Goal: Information Seeking & Learning: Learn about a topic

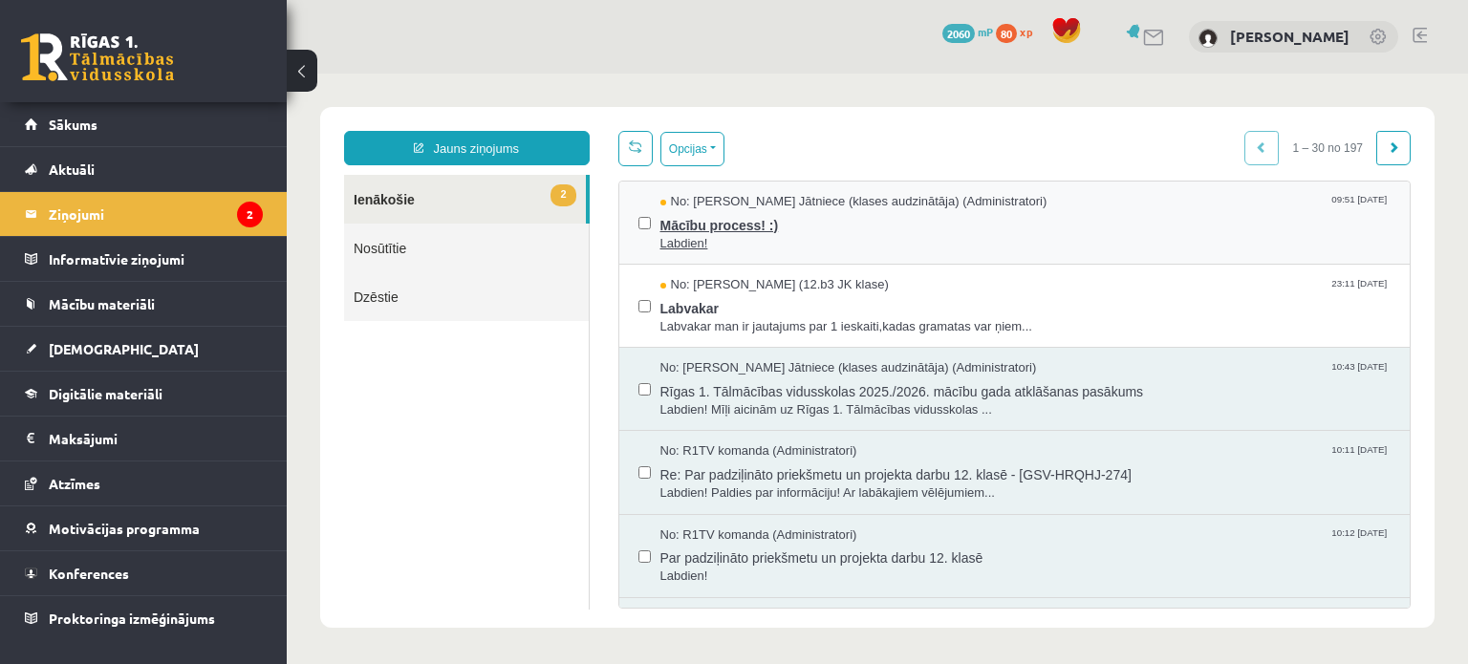
click at [836, 228] on span "Mācību process! :)" at bounding box center [1026, 223] width 731 height 24
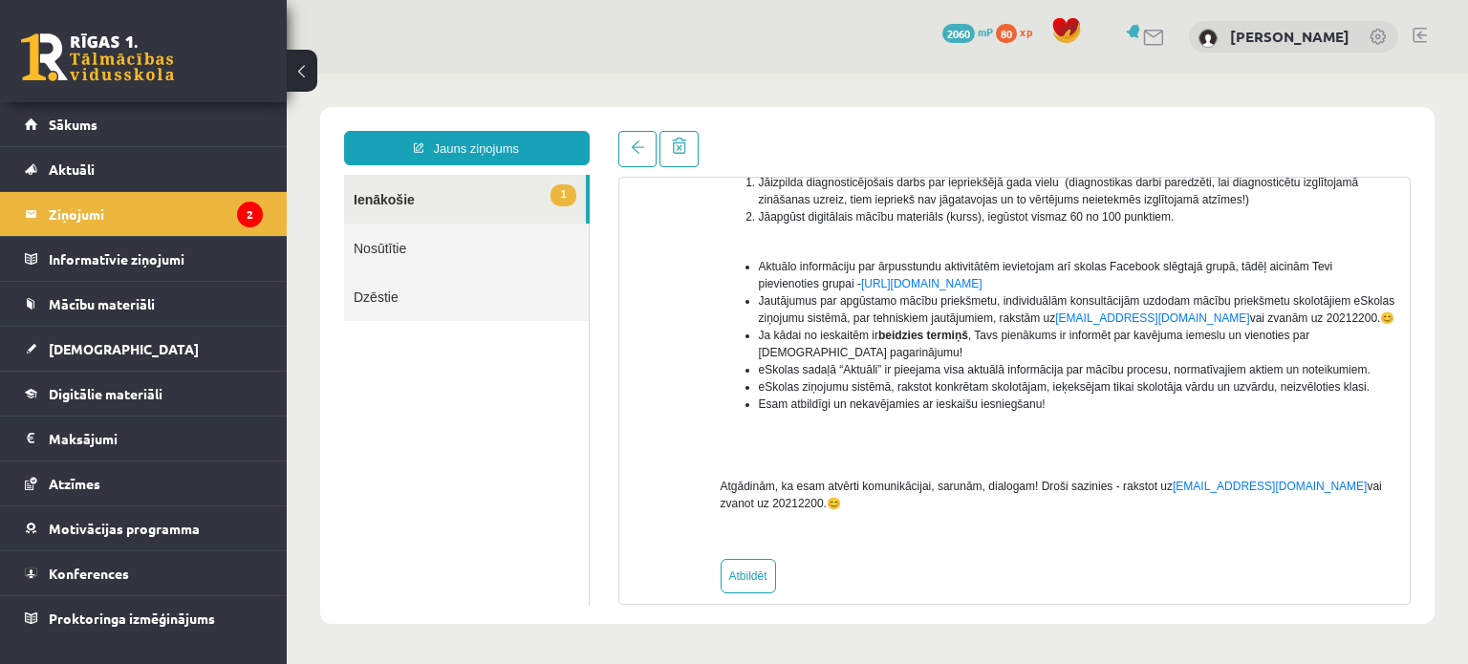
scroll to position [344, 0]
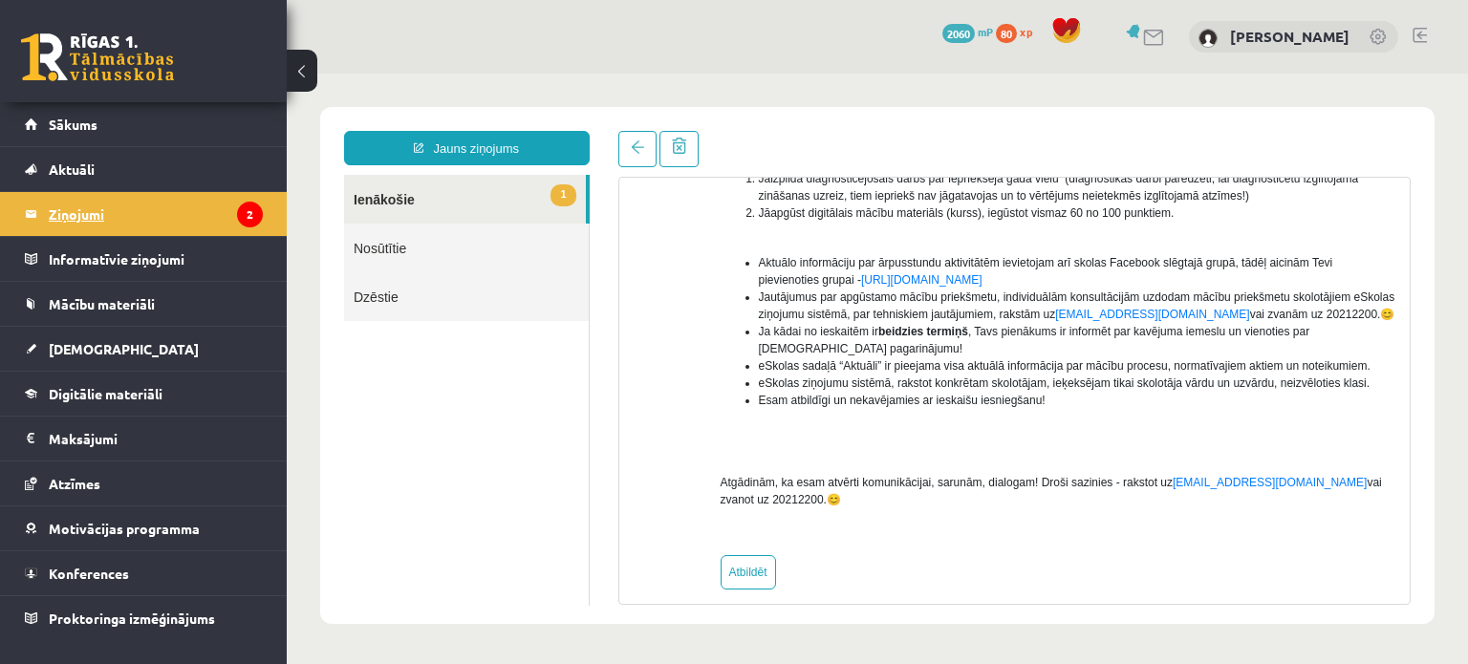
click at [96, 217] on legend "Ziņojumi 2" at bounding box center [156, 214] width 214 height 44
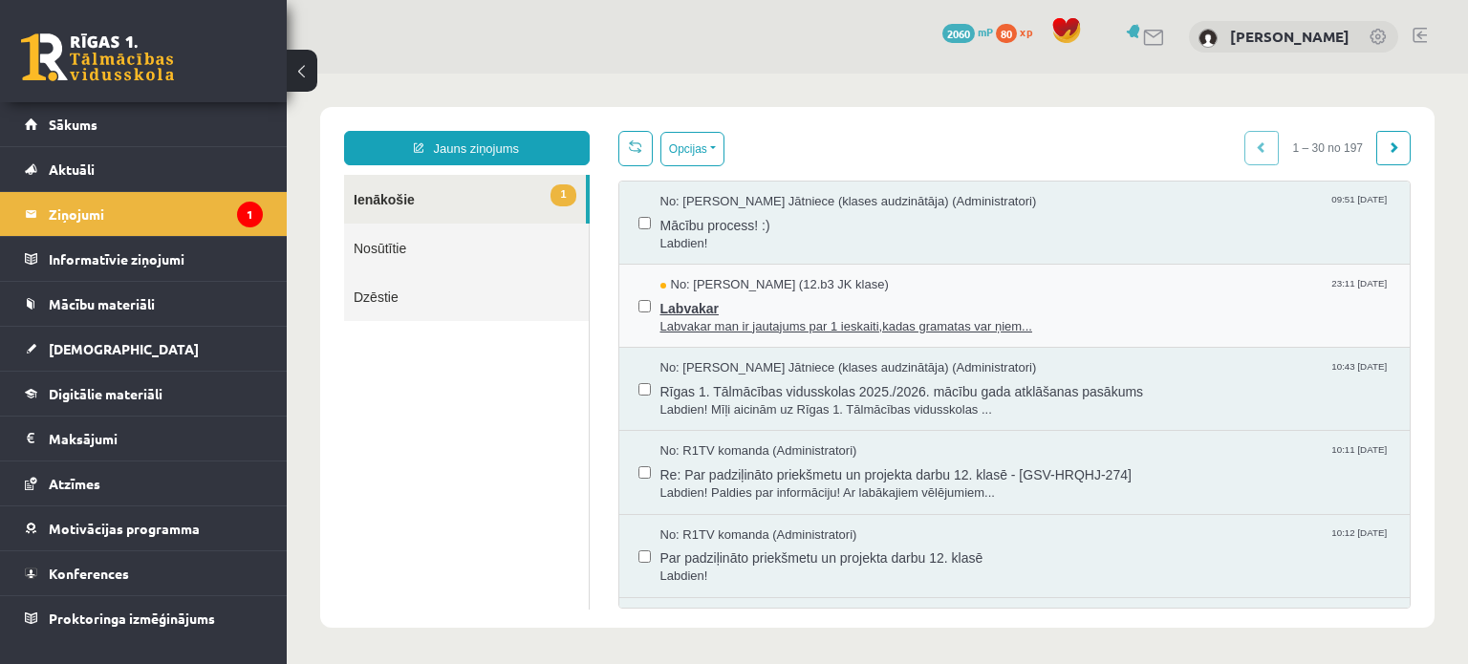
click at [817, 294] on span "Labvakar" at bounding box center [1026, 306] width 731 height 24
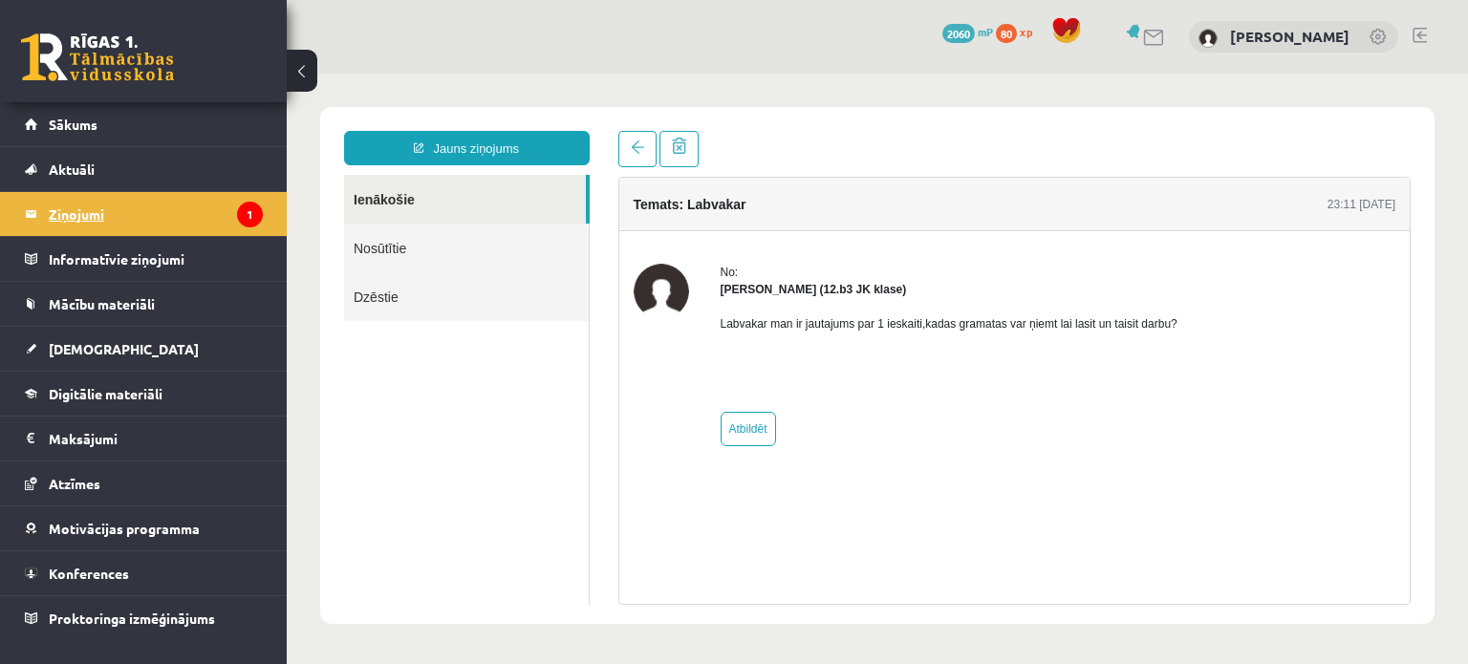
click at [70, 213] on legend "Ziņojumi 1" at bounding box center [156, 214] width 214 height 44
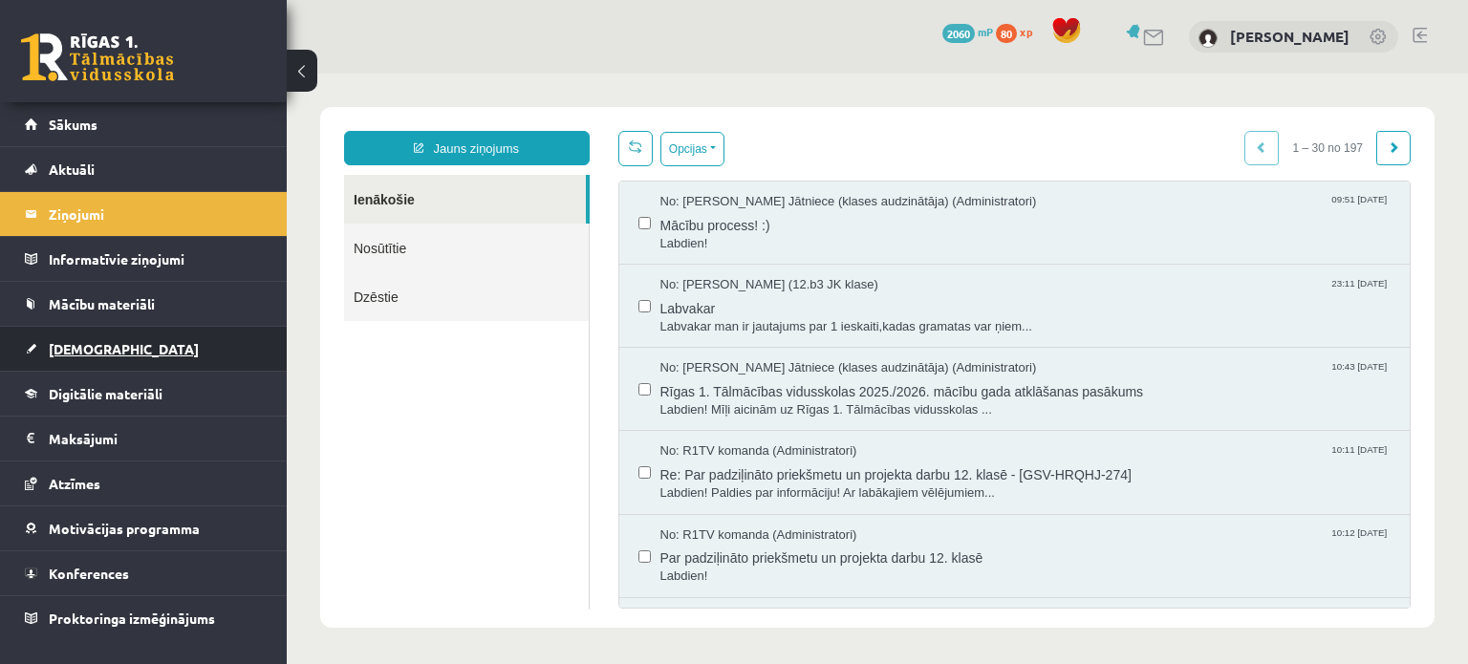
click at [42, 353] on link "[DEMOGRAPHIC_DATA]" at bounding box center [144, 349] width 238 height 44
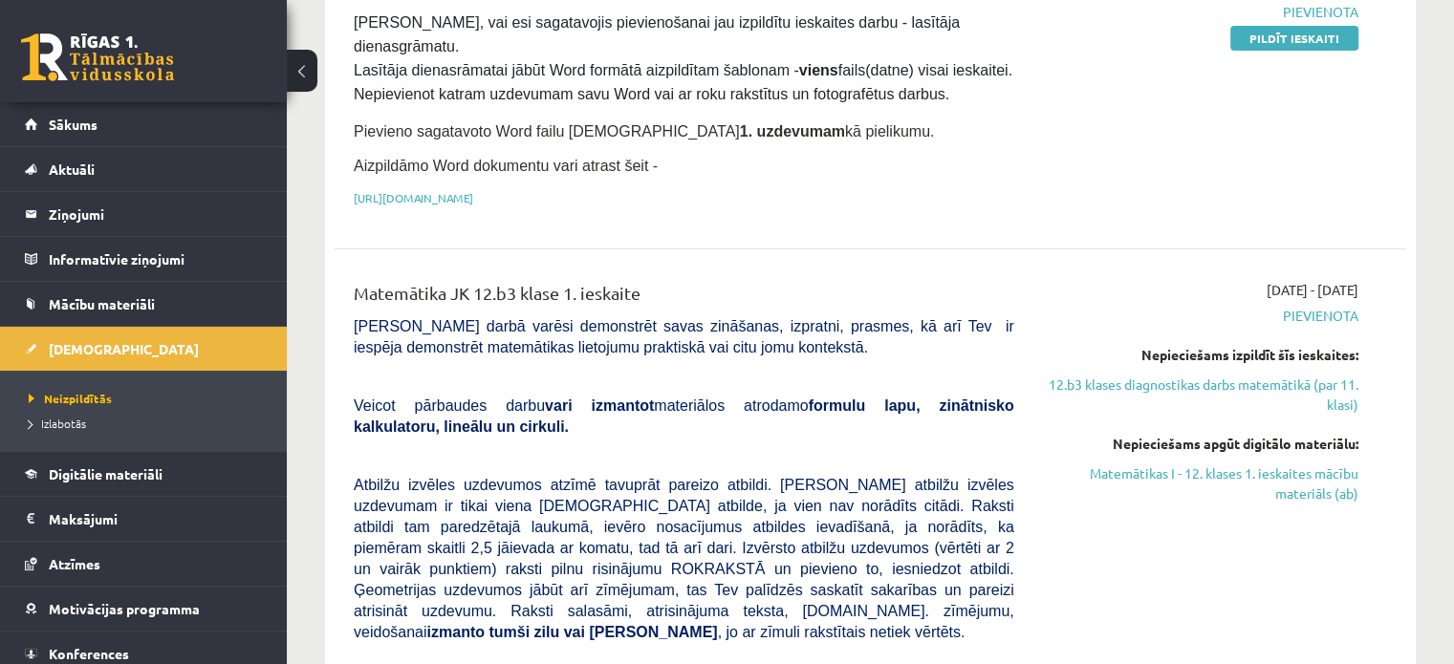
scroll to position [409, 0]
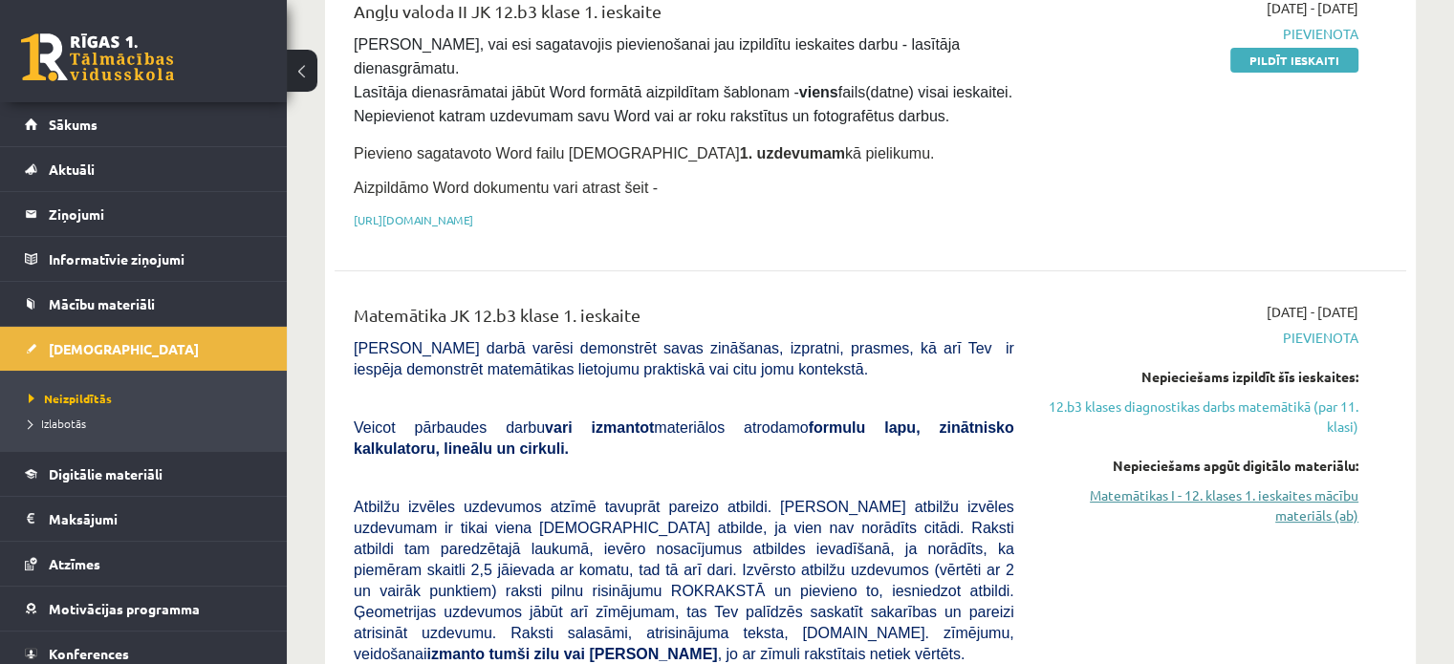
click at [1113, 486] on link "Matemātikas I - 12. klases 1. ieskaites mācību materiāls (ab)" at bounding box center [1200, 506] width 315 height 40
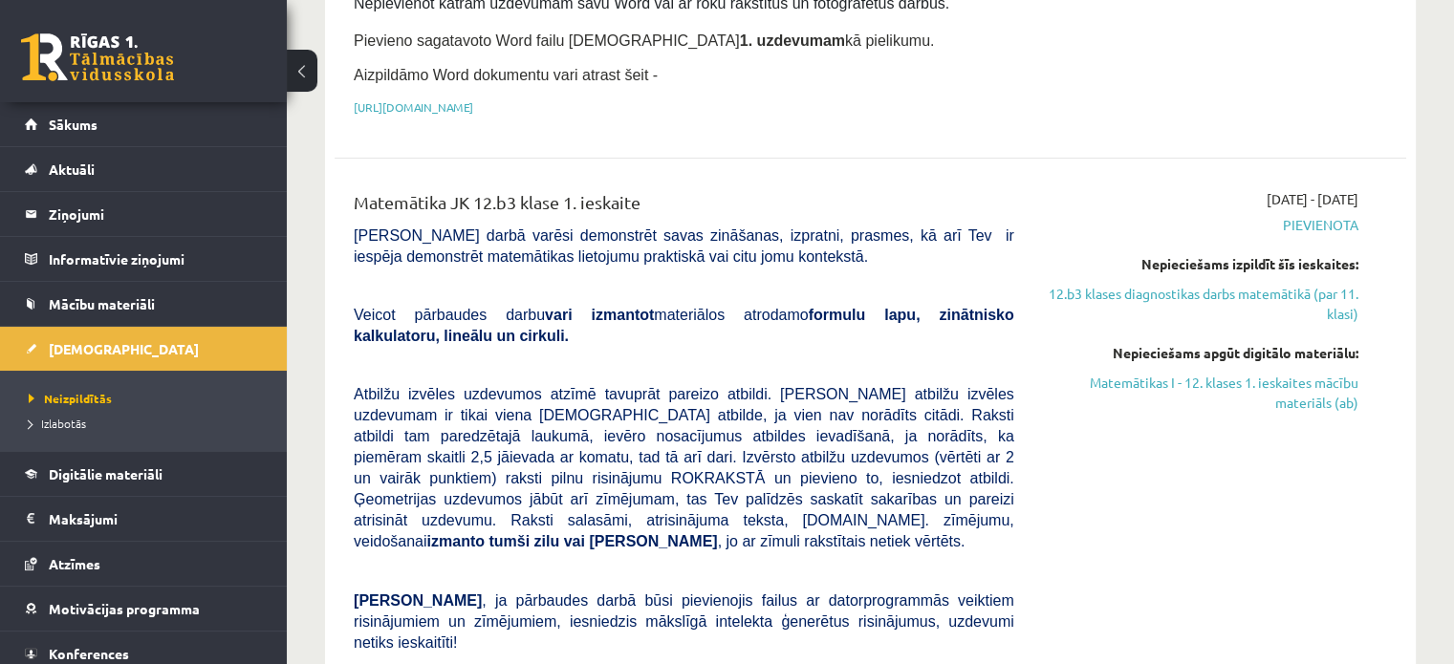
scroll to position [524, 0]
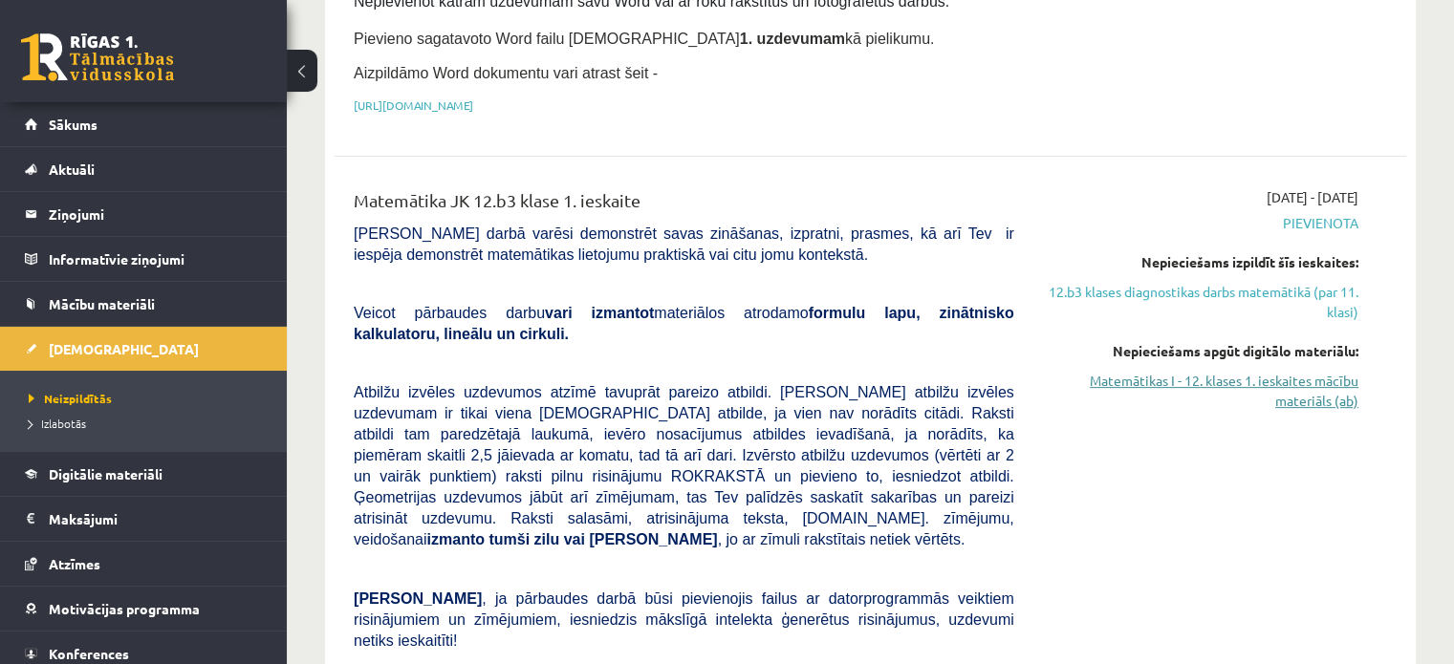
click at [1149, 371] on link "Matemātikas I - 12. klases 1. ieskaites mācību materiāls (ab)" at bounding box center [1200, 391] width 315 height 40
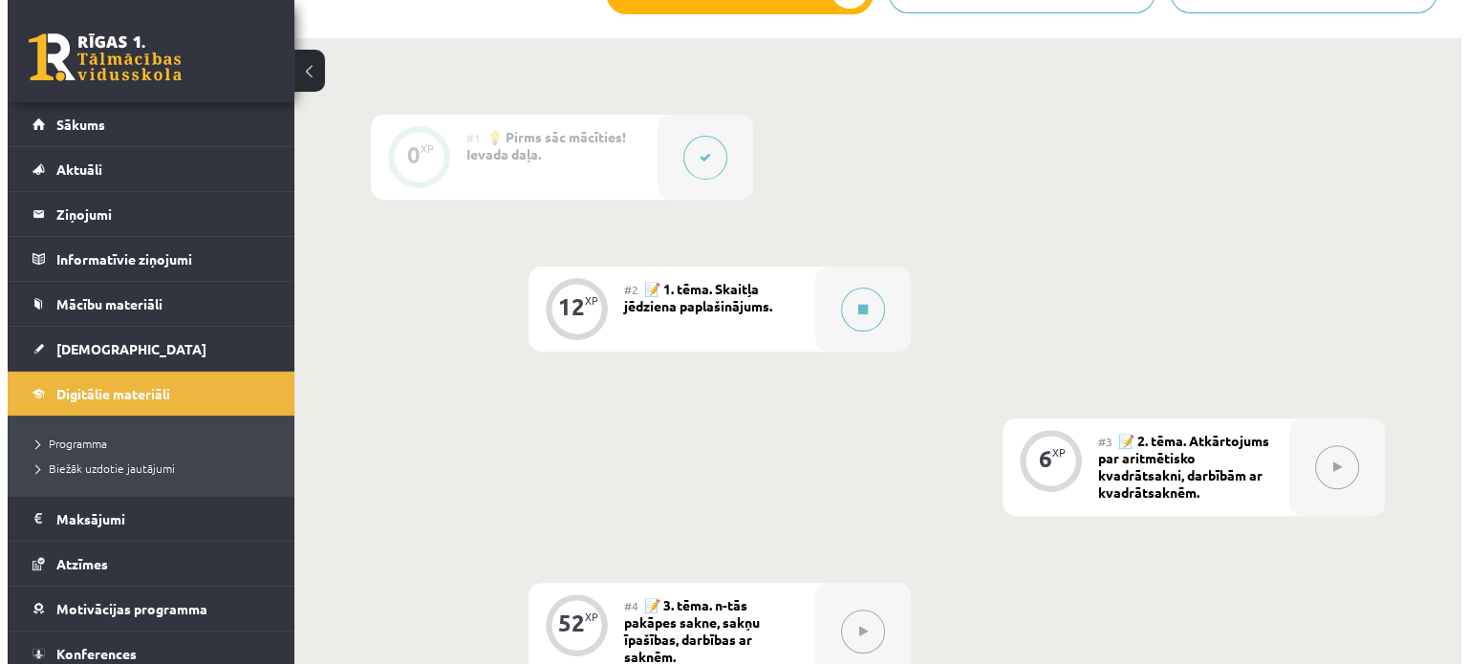
scroll to position [516, 0]
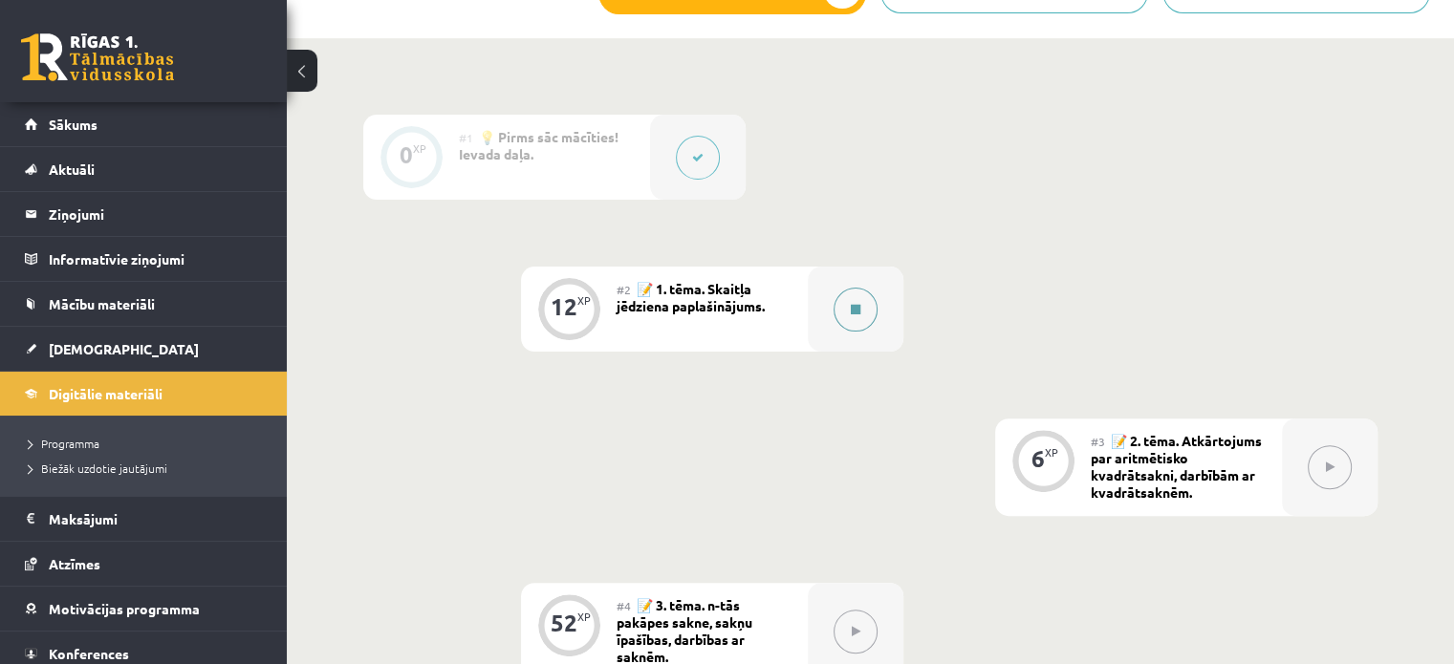
click at [847, 316] on button at bounding box center [856, 310] width 44 height 44
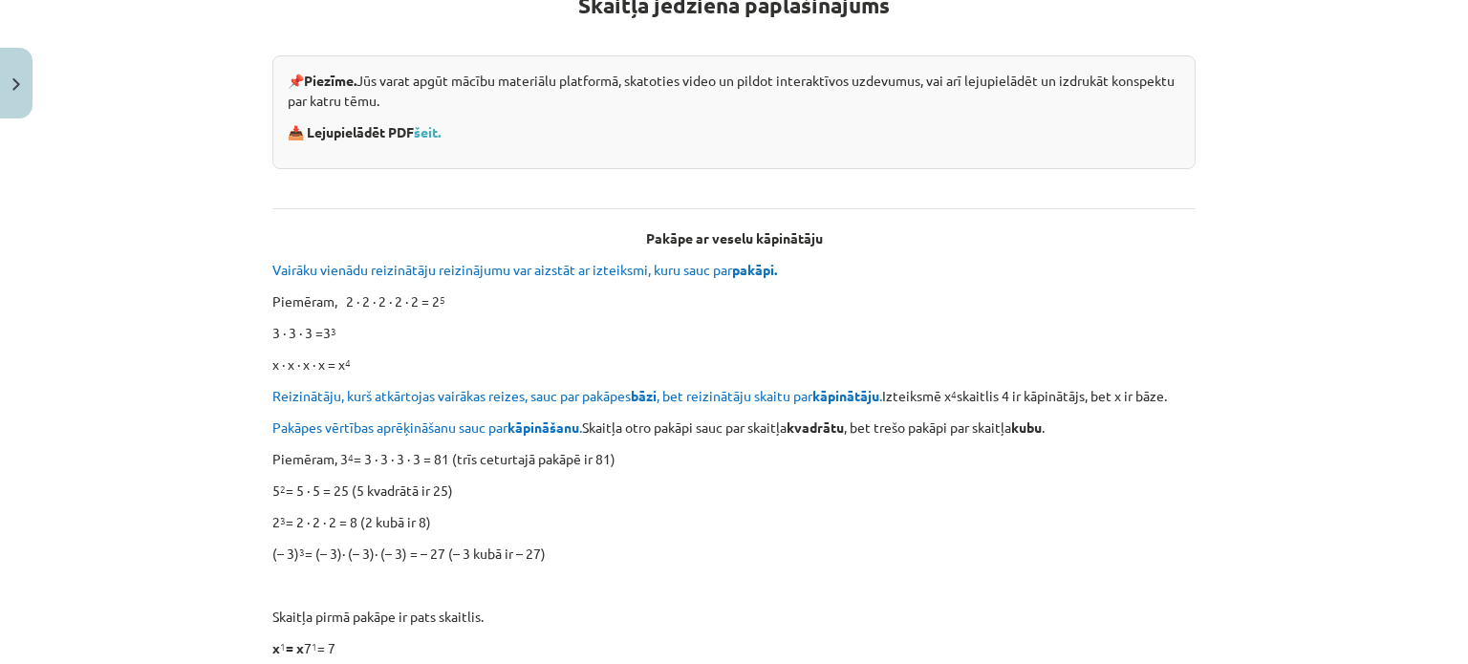
scroll to position [176, 0]
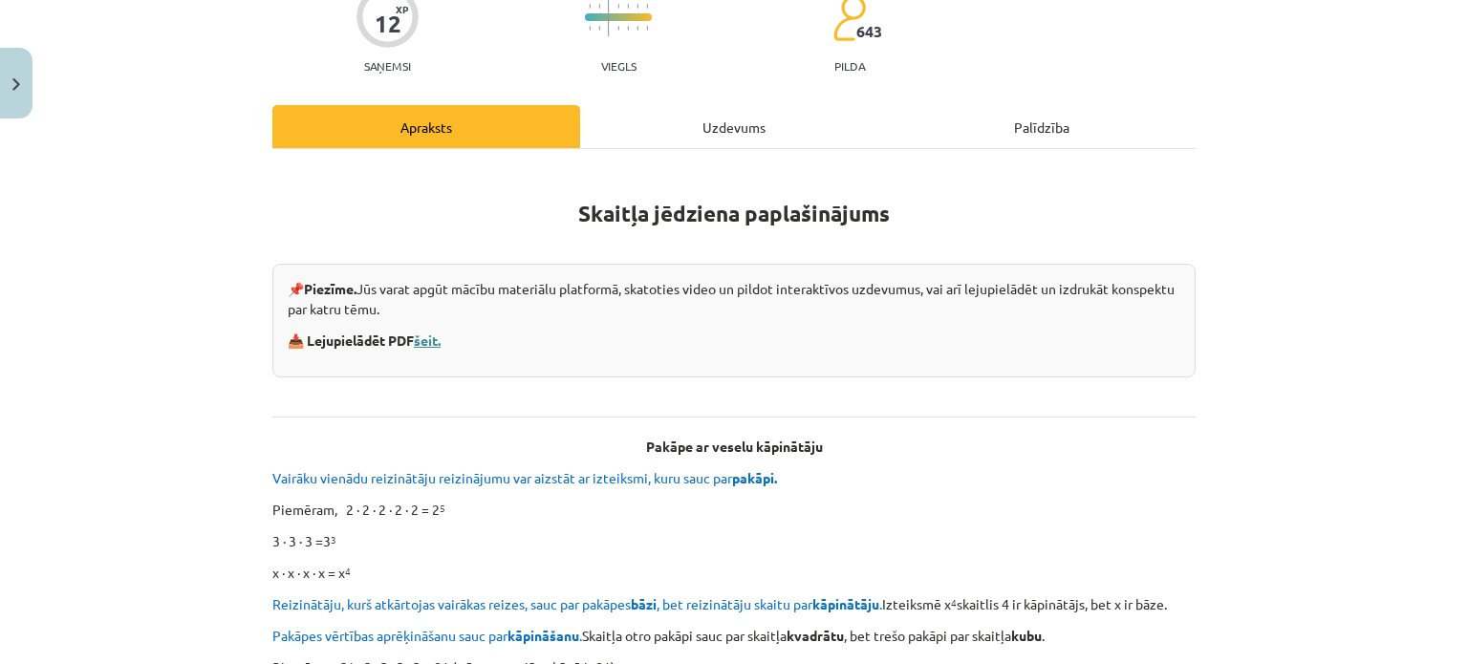
click at [421, 344] on link "šeit." at bounding box center [427, 340] width 27 height 17
